Goal: Information Seeking & Learning: Learn about a topic

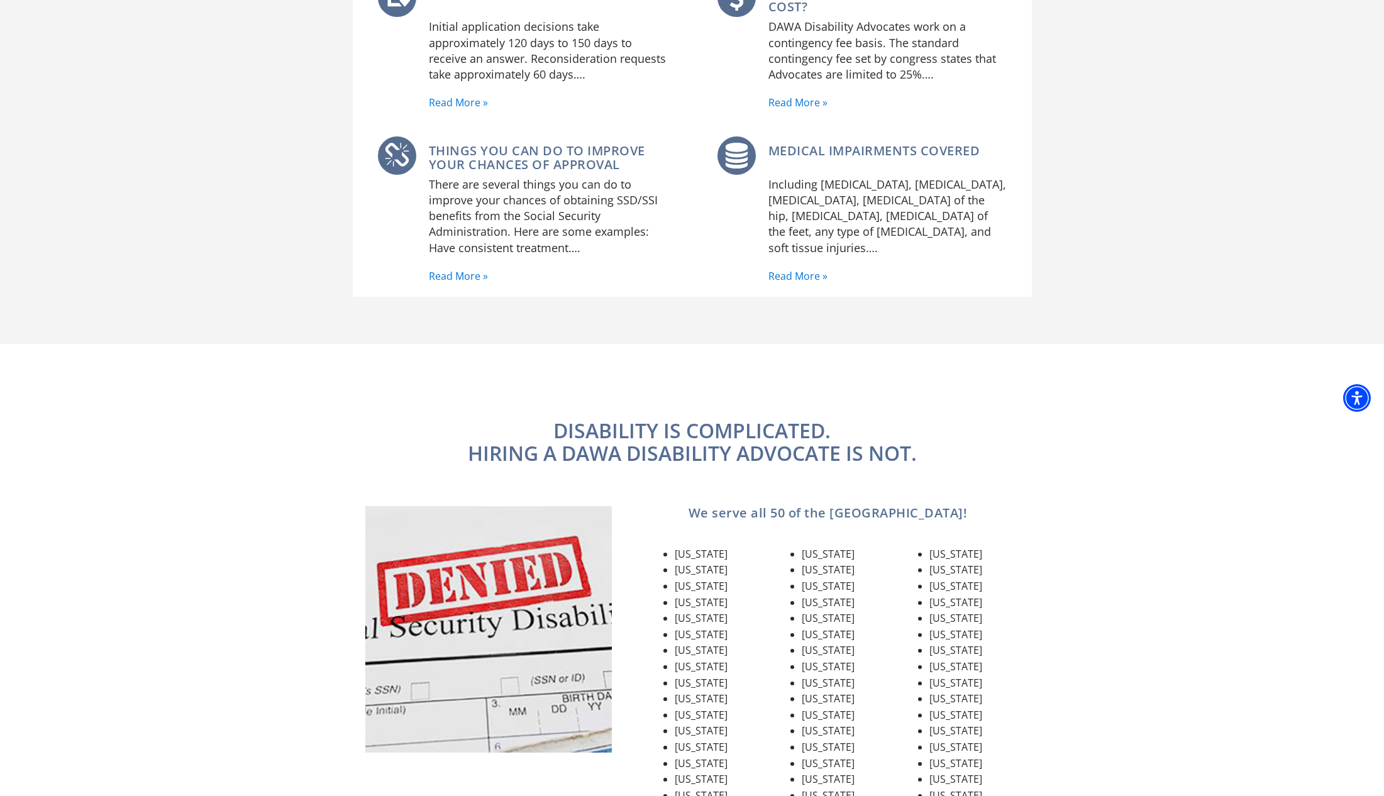
scroll to position [1369, 0]
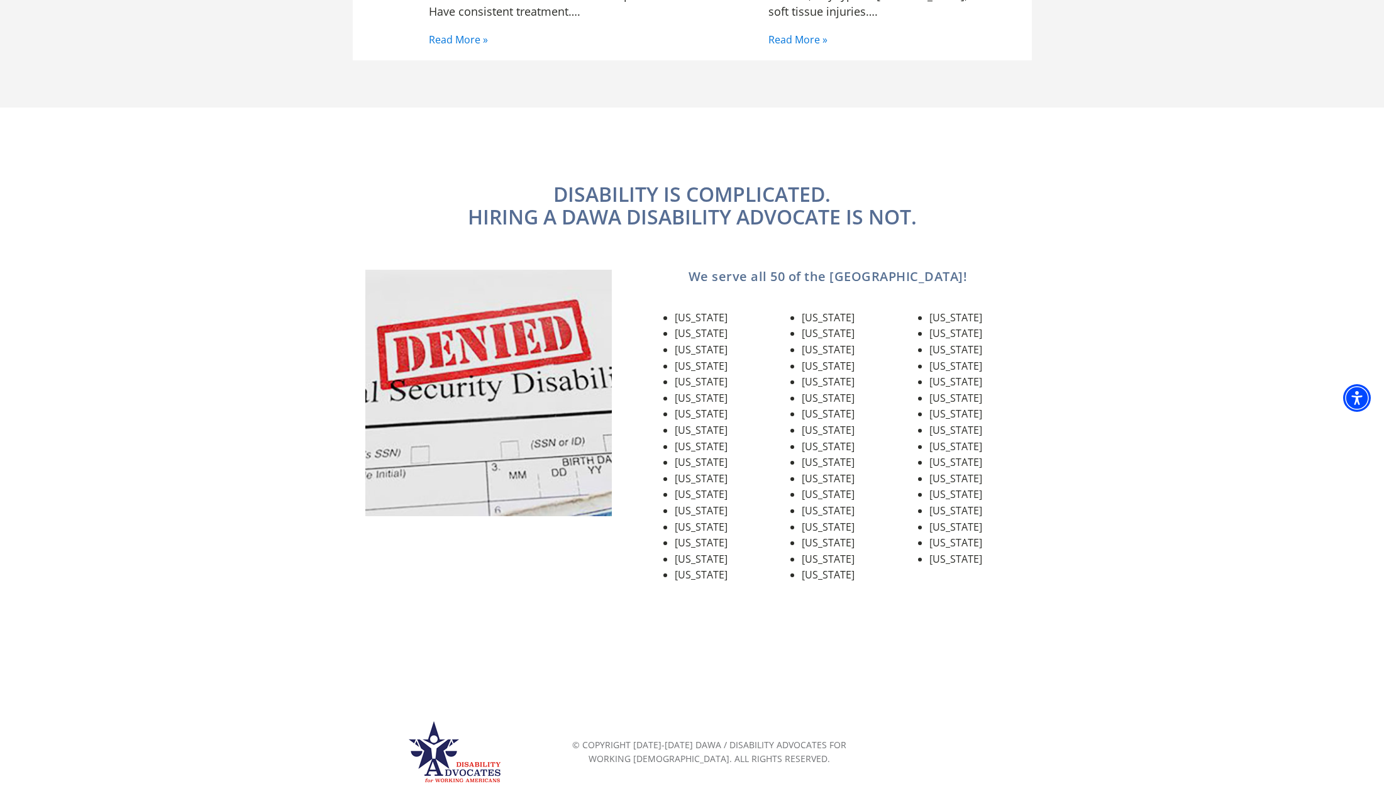
drag, startPoint x: 1219, startPoint y: 230, endPoint x: 1129, endPoint y: 172, distance: 107.3
click at [1129, 172] on section "DISABILITY IS COMPLICATED. HIRING A DAWA DISABILITY ADVOCATE IS NOT. We serve a…" at bounding box center [692, 401] width 1384 height 587
drag, startPoint x: 1155, startPoint y: 303, endPoint x: 1069, endPoint y: 163, distance: 164.3
click at [1070, 163] on section "DISABILITY IS COMPLICATED. HIRING A DAWA DISABILITY ADVOCATE IS NOT. We serve a…" at bounding box center [692, 401] width 1384 height 587
